Goal: Task Accomplishment & Management: Use online tool/utility

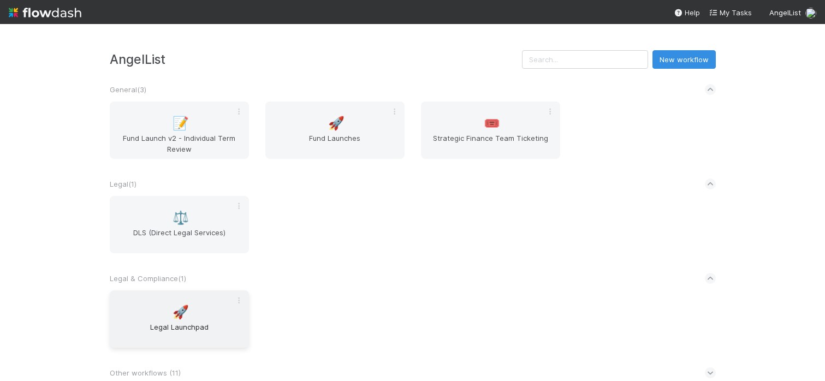
click at [184, 308] on span "🚀" at bounding box center [180, 312] width 16 height 14
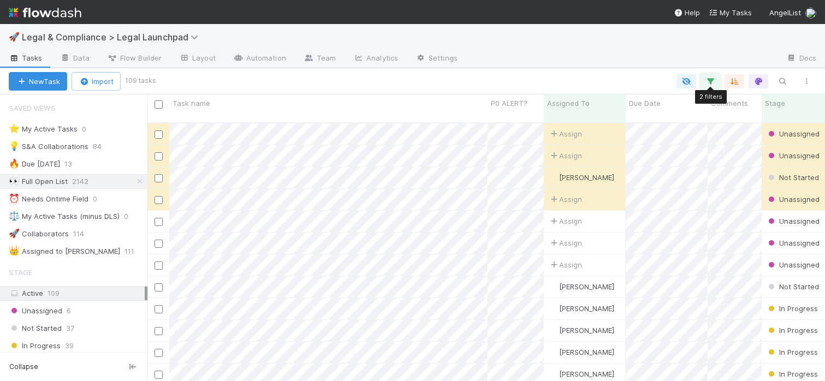
click at [708, 85] on icon "button" at bounding box center [709, 81] width 11 height 10
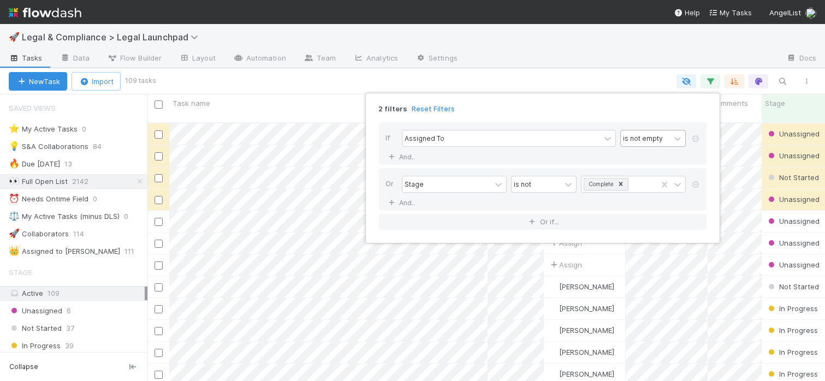
click at [643, 135] on div "is not empty" at bounding box center [643, 138] width 40 height 10
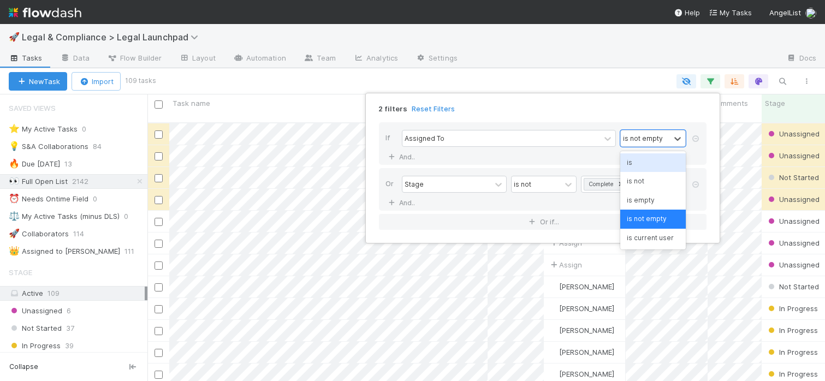
click at [637, 162] on div "is" at bounding box center [652, 162] width 65 height 19
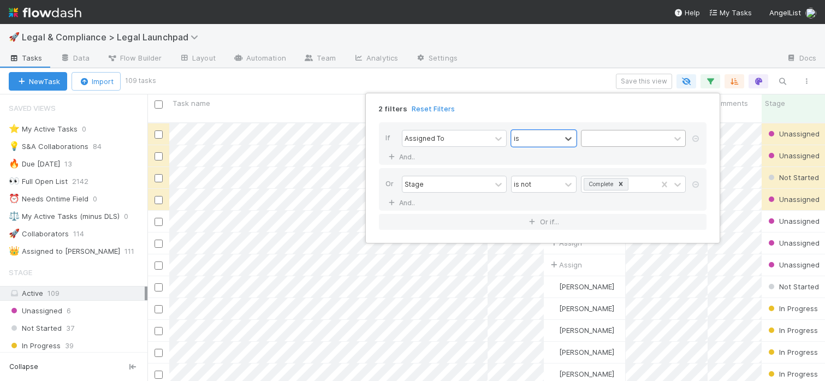
scroll to position [267, 677]
click at [633, 143] on div at bounding box center [625, 138] width 88 height 16
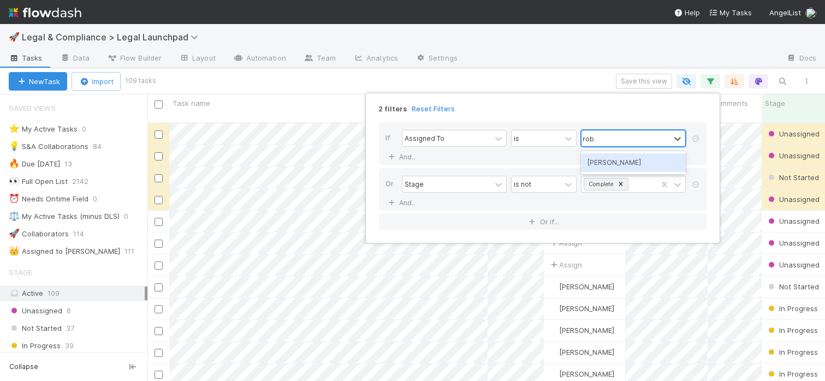
type input "[PERSON_NAME]"
click at [625, 160] on div "[PERSON_NAME]" at bounding box center [633, 162] width 105 height 19
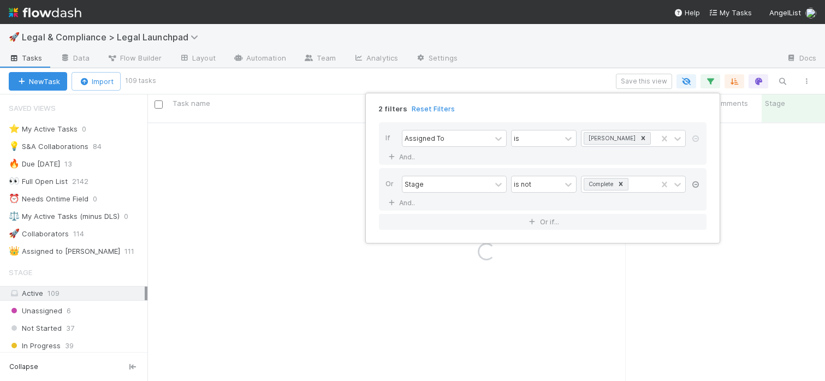
click at [694, 184] on icon at bounding box center [695, 184] width 11 height 7
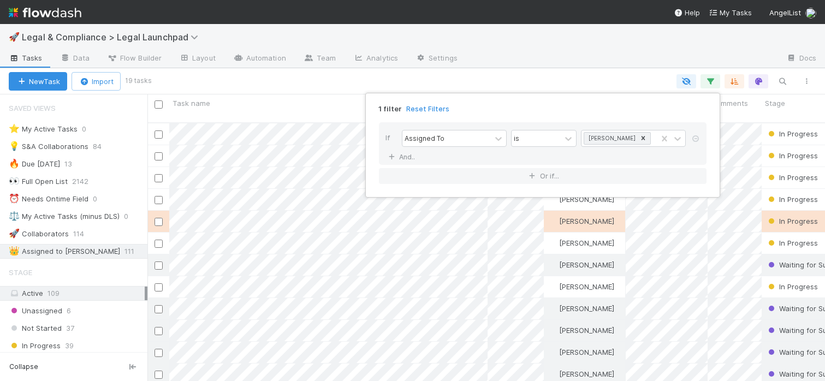
scroll to position [267, 677]
click at [575, 78] on div "1 filter Reset Filters If Assigned To is [PERSON_NAME] And.. Or if..." at bounding box center [412, 190] width 825 height 381
click at [570, 78] on div "1 filter Reset Filters If Assigned To is [PERSON_NAME] And.. Or if..." at bounding box center [412, 190] width 825 height 381
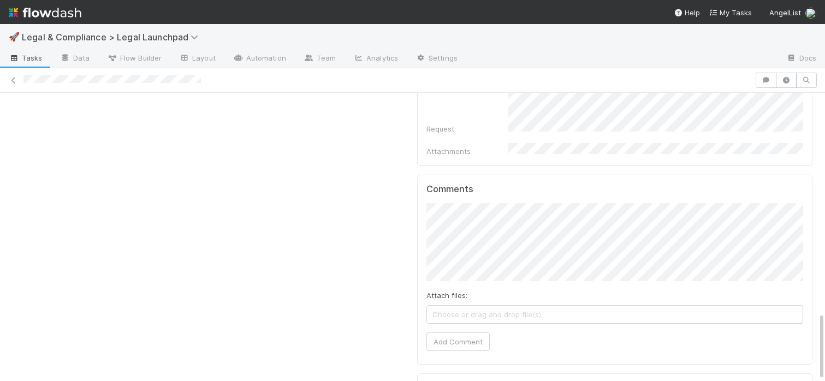
scroll to position [936, 0]
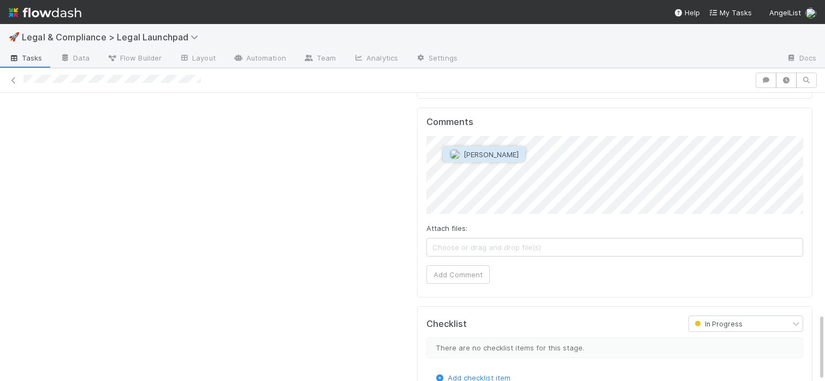
click at [472, 156] on span "[PERSON_NAME]" at bounding box center [490, 154] width 55 height 9
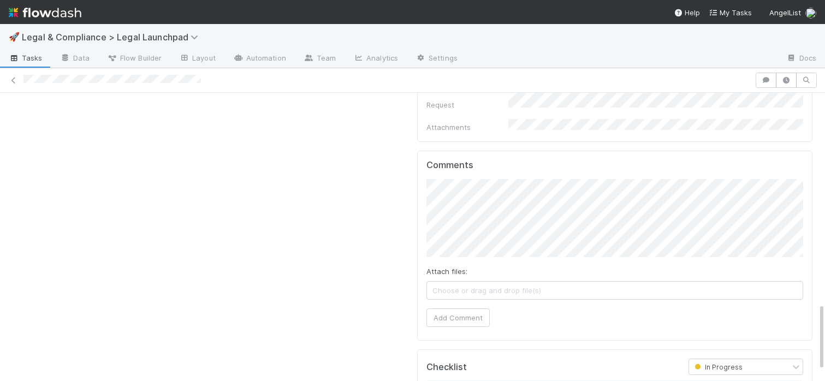
scroll to position [888, 0]
click at [807, 163] on div "Comments Attach files: Choose or drag and drop file(s) Add Comment" at bounding box center [615, 251] width 396 height 190
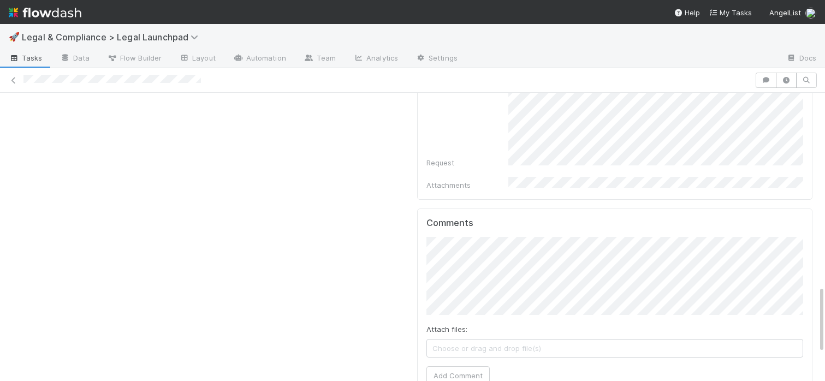
scroll to position [859, 0]
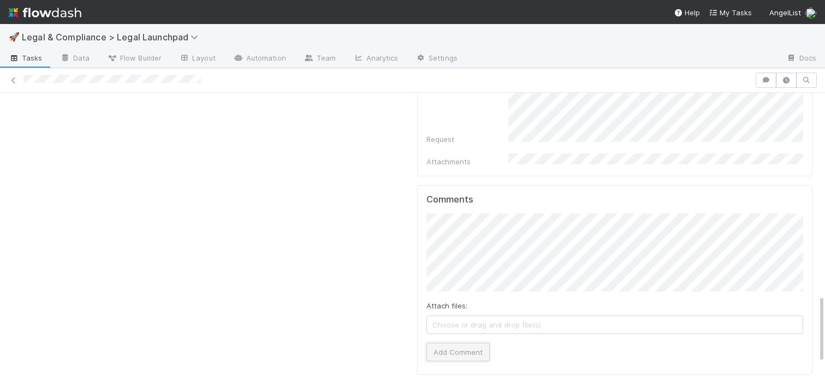
click at [459, 343] on button "Add Comment" at bounding box center [457, 352] width 63 height 19
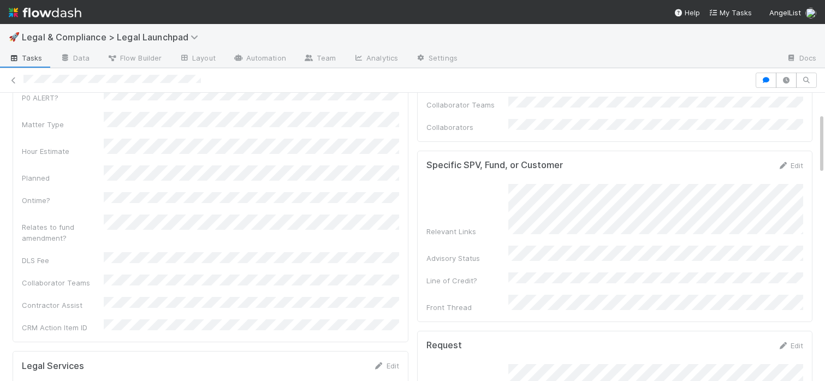
scroll to position [0, 0]
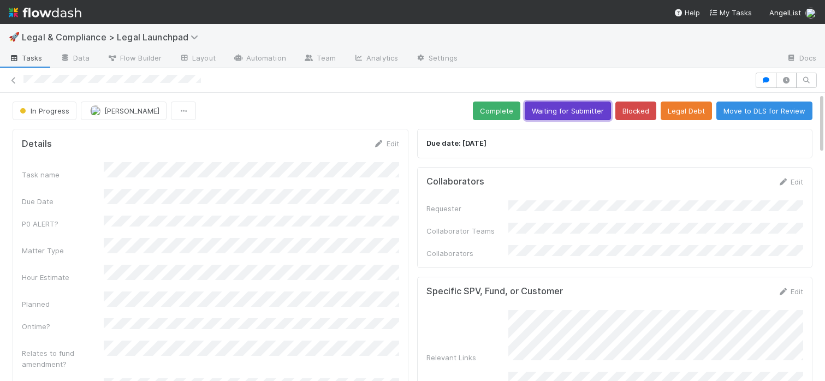
click at [568, 108] on button "Waiting for Submitter" at bounding box center [567, 110] width 86 height 19
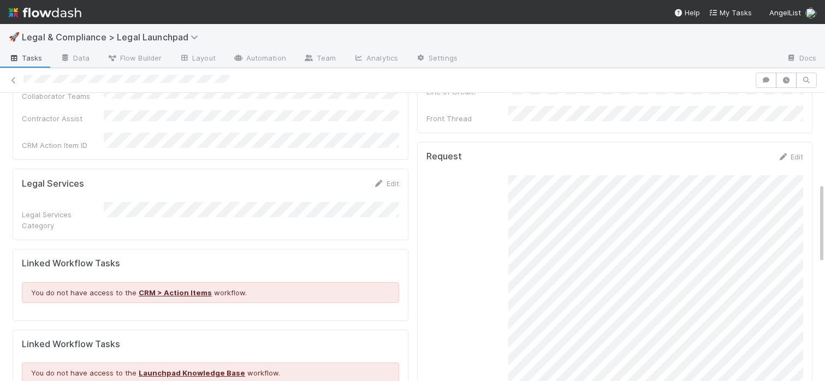
scroll to position [304, 0]
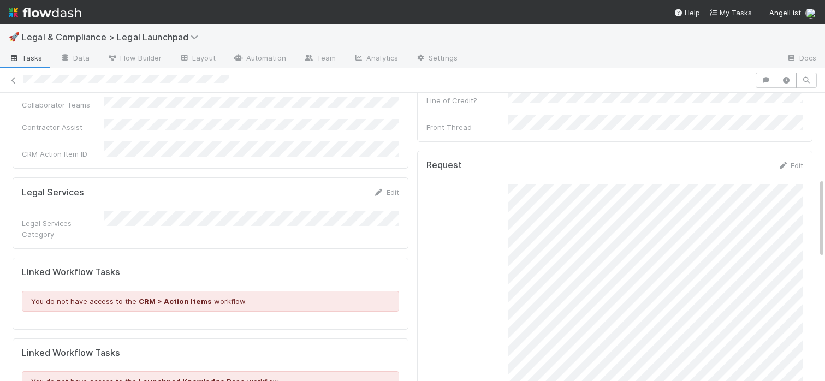
drag, startPoint x: 232, startPoint y: 81, endPoint x: 30, endPoint y: 71, distance: 202.2
click at [30, 71] on div at bounding box center [412, 80] width 825 height 25
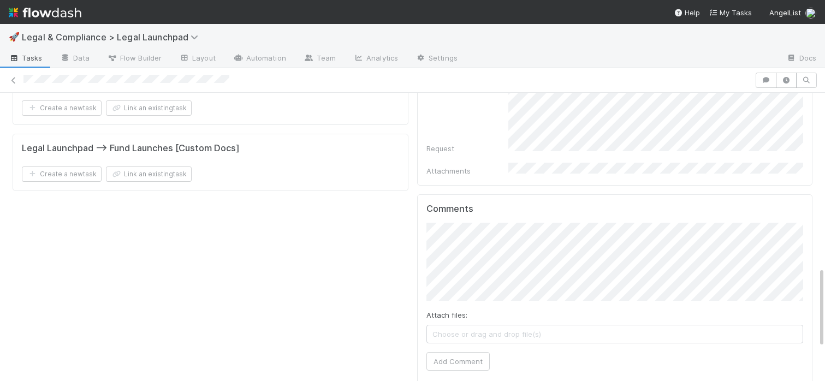
scroll to position [664, 0]
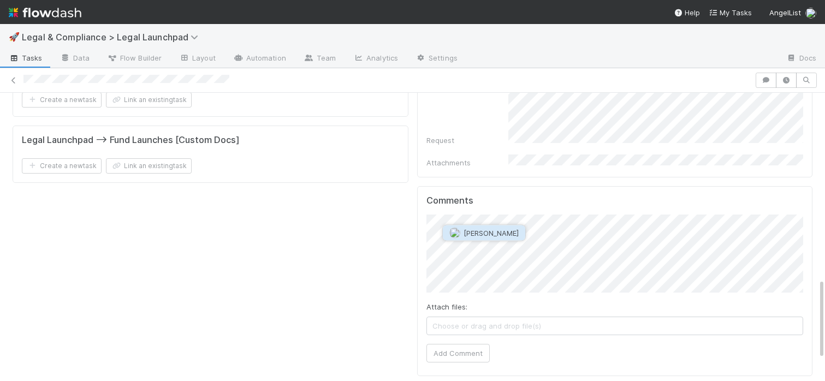
click at [480, 235] on span "[PERSON_NAME]" at bounding box center [490, 233] width 55 height 9
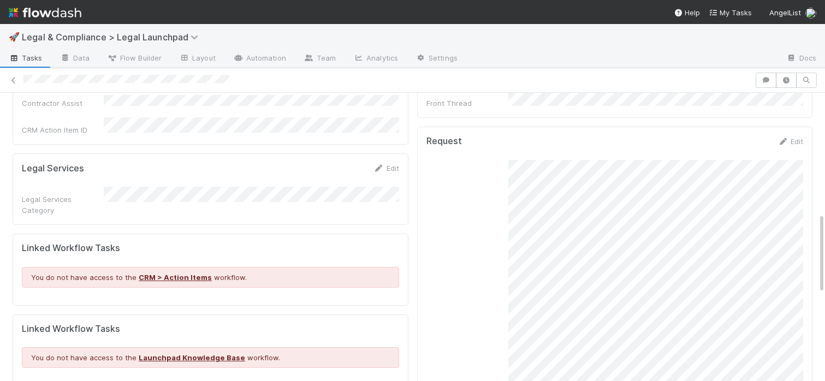
scroll to position [742, 0]
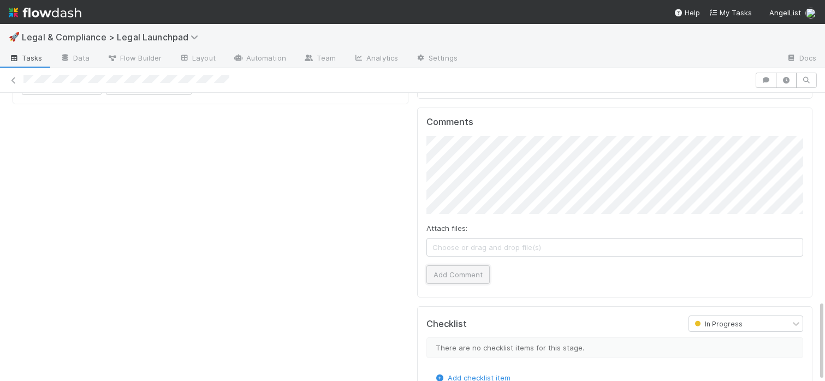
click at [456, 265] on button "Add Comment" at bounding box center [457, 274] width 63 height 19
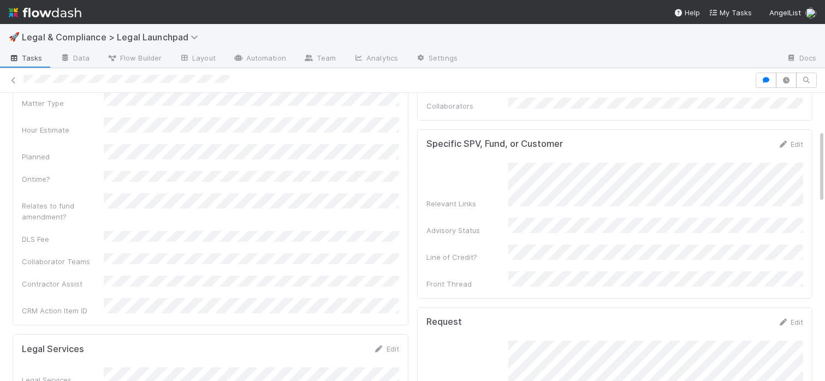
scroll to position [0, 0]
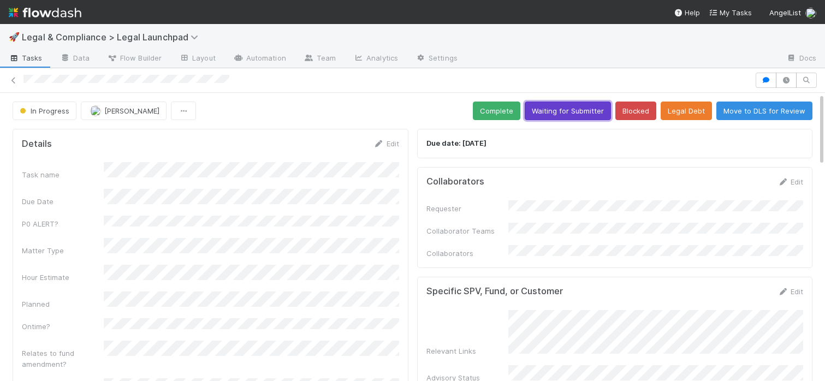
click at [556, 116] on button "Waiting for Submitter" at bounding box center [567, 110] width 86 height 19
